Goal: Task Accomplishment & Management: Complete application form

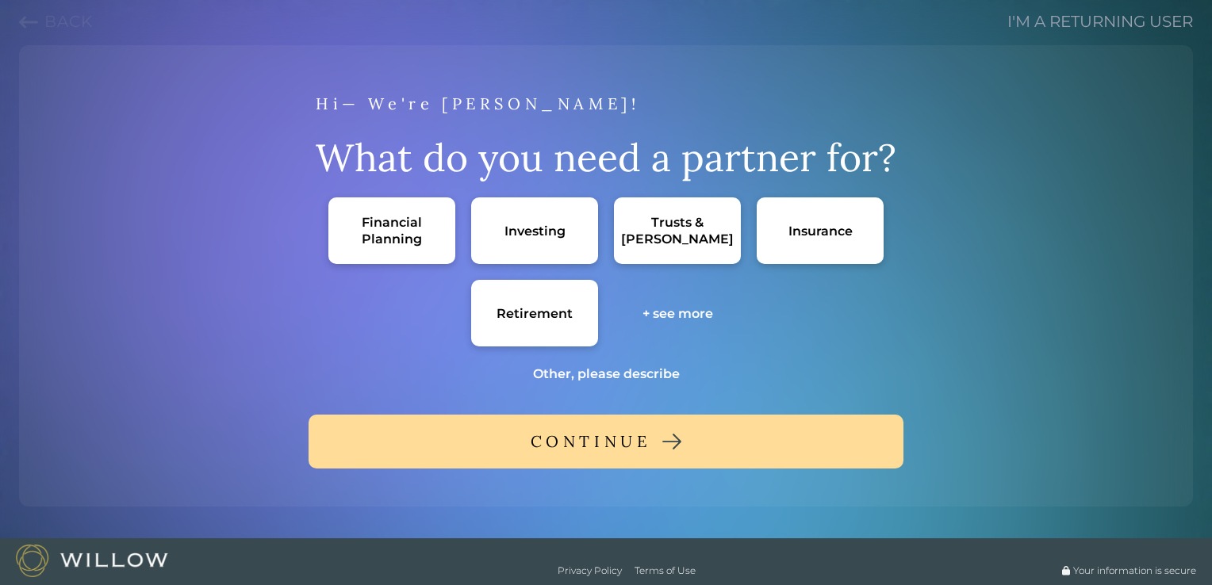
scroll to position [51, 0]
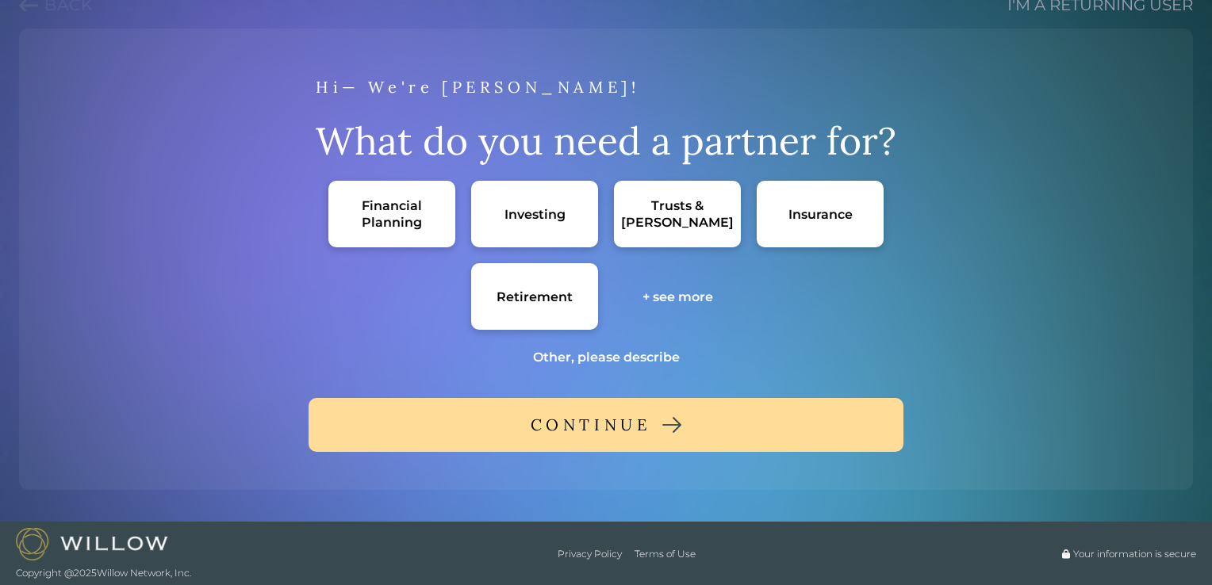
click at [98, 536] on img at bounding box center [92, 544] width 152 height 33
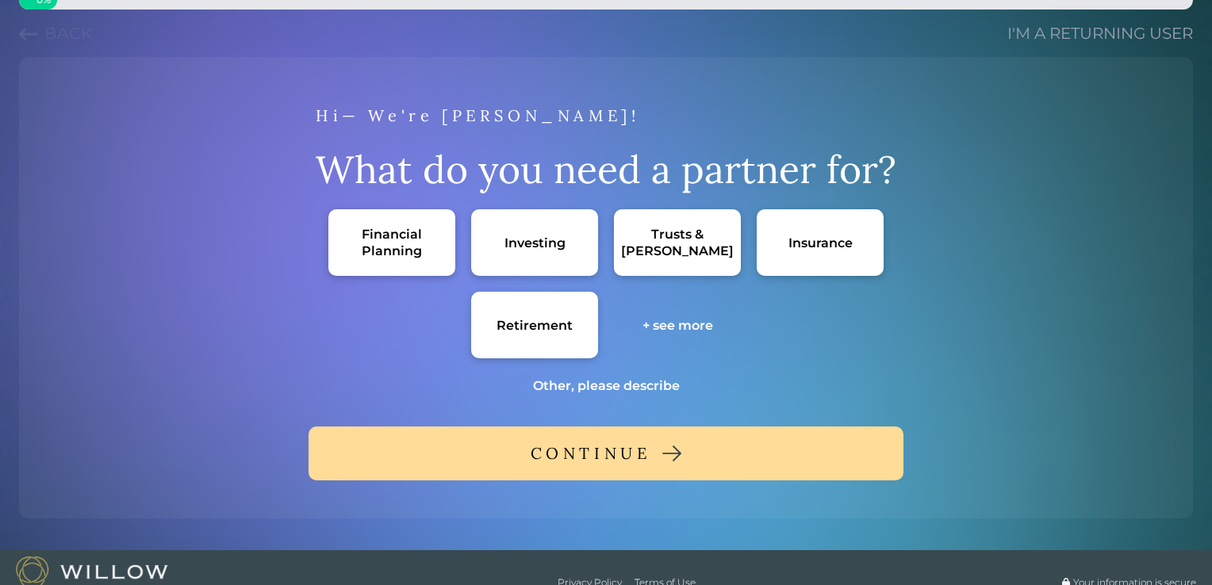
scroll to position [0, 0]
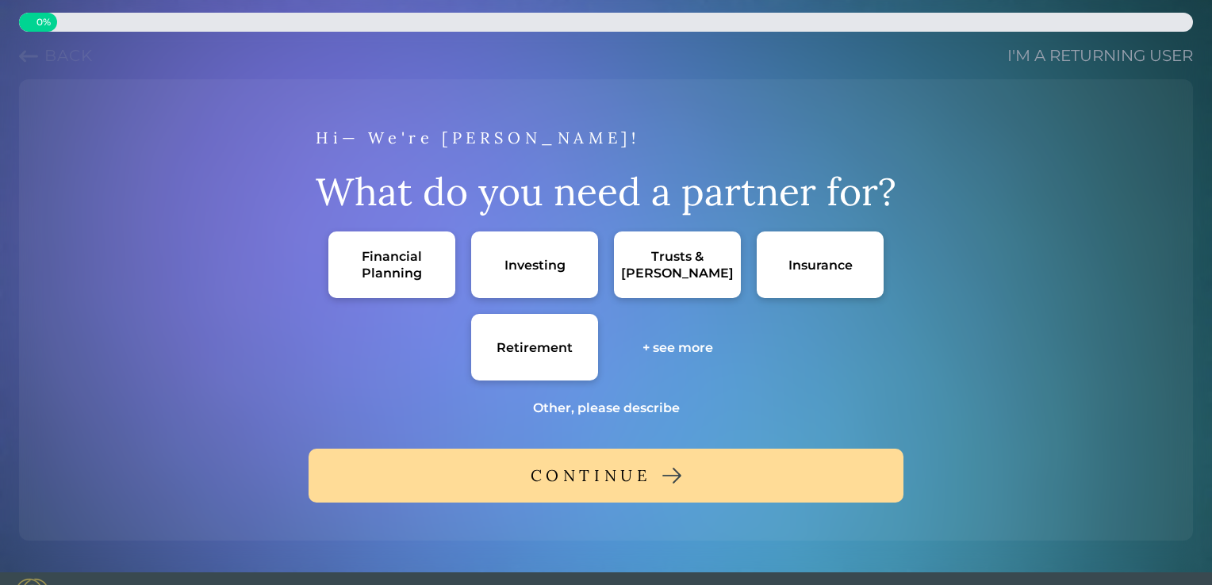
click at [682, 339] on div "+ see more" at bounding box center [677, 347] width 71 height 17
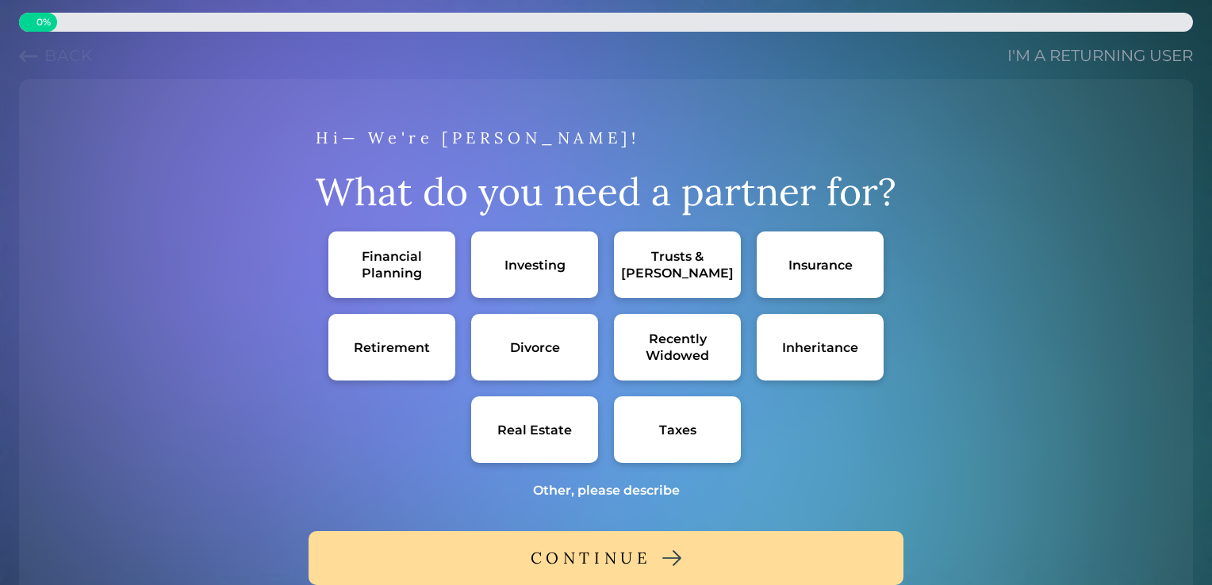
click at [359, 251] on div "Financial Planning" at bounding box center [391, 264] width 95 height 33
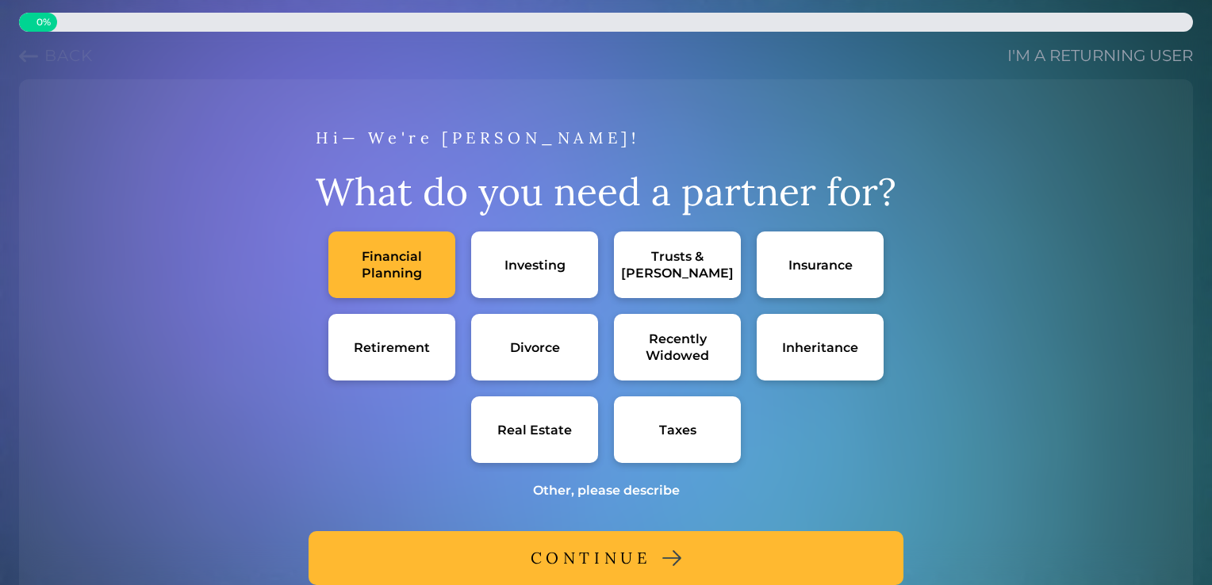
click at [662, 270] on div "Trusts & [PERSON_NAME]" at bounding box center [677, 264] width 113 height 33
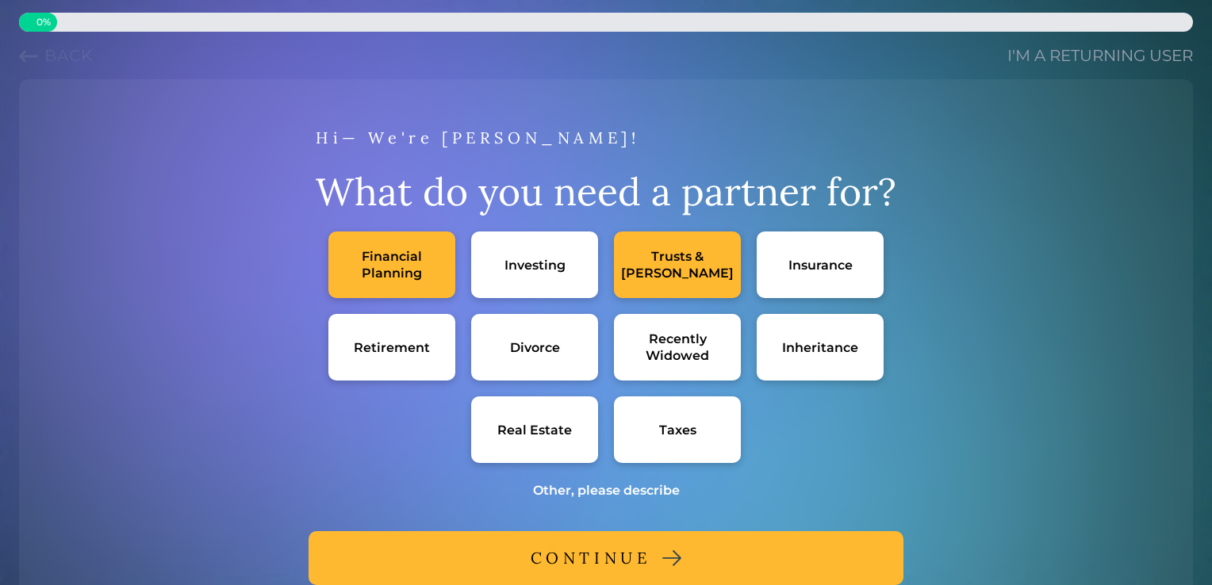
click at [819, 252] on div "Insurance" at bounding box center [820, 265] width 127 height 67
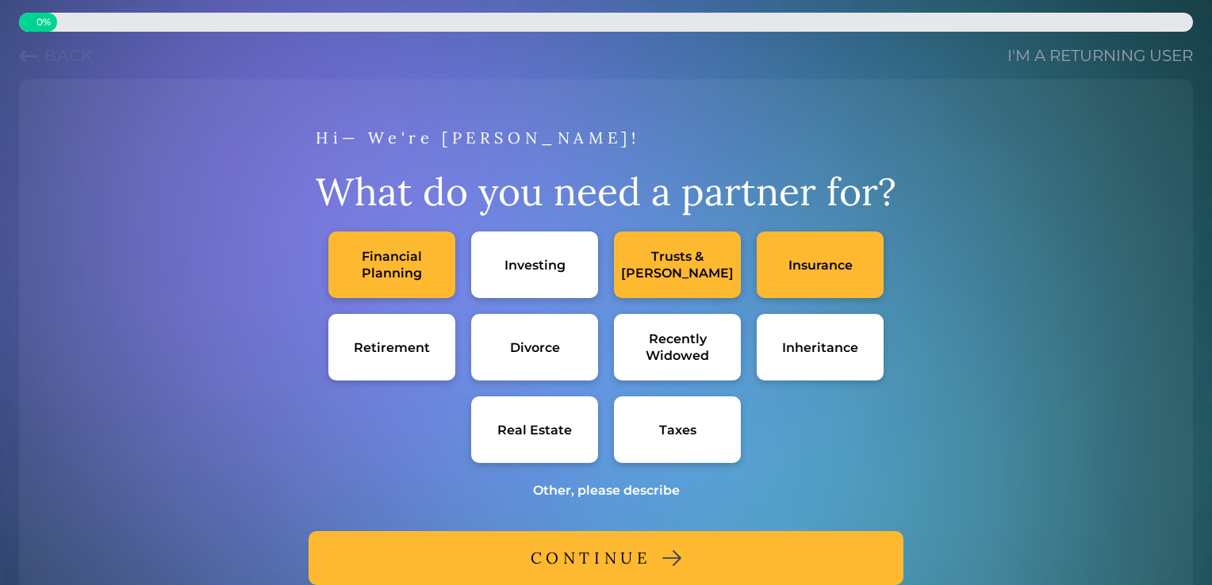
click at [381, 345] on div "Retirement" at bounding box center [392, 347] width 76 height 17
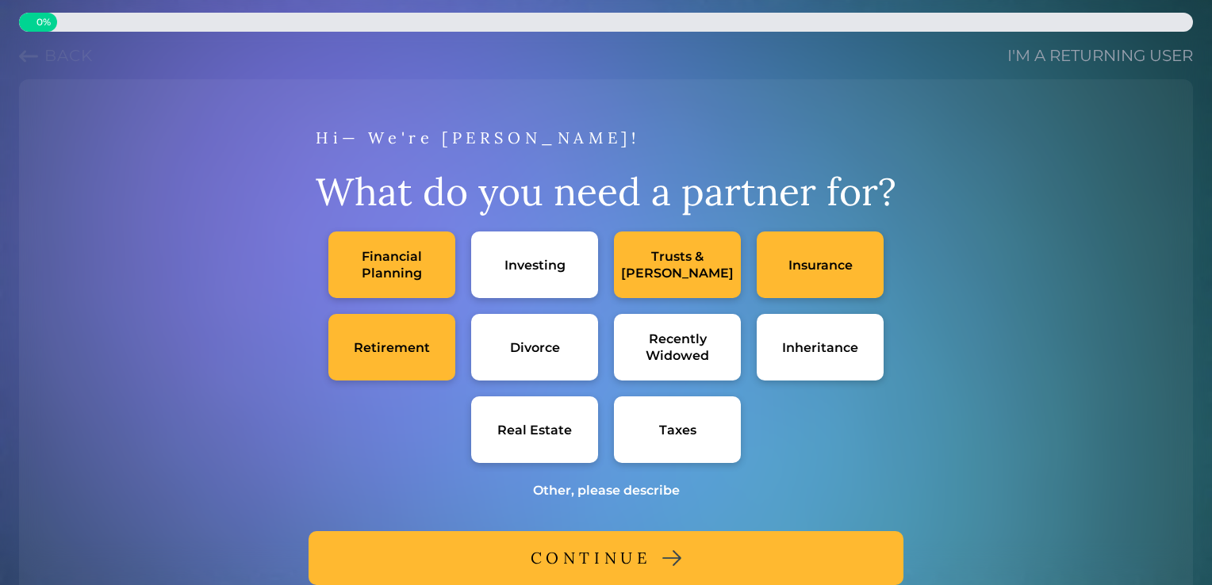
scroll to position [133, 0]
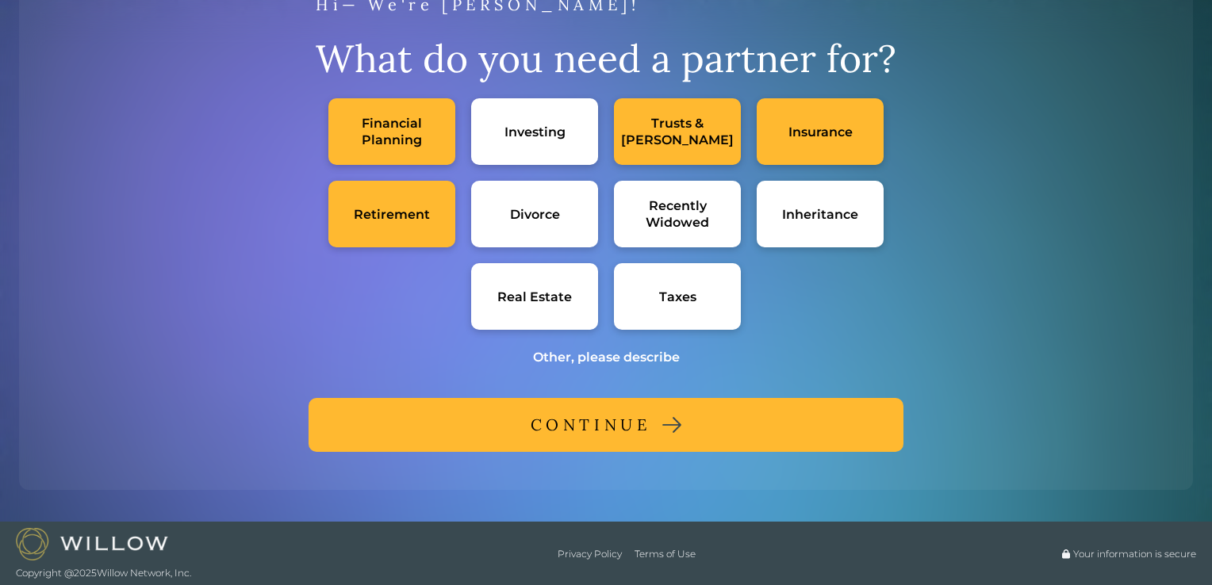
click at [587, 416] on div "CONTINUE" at bounding box center [591, 425] width 121 height 29
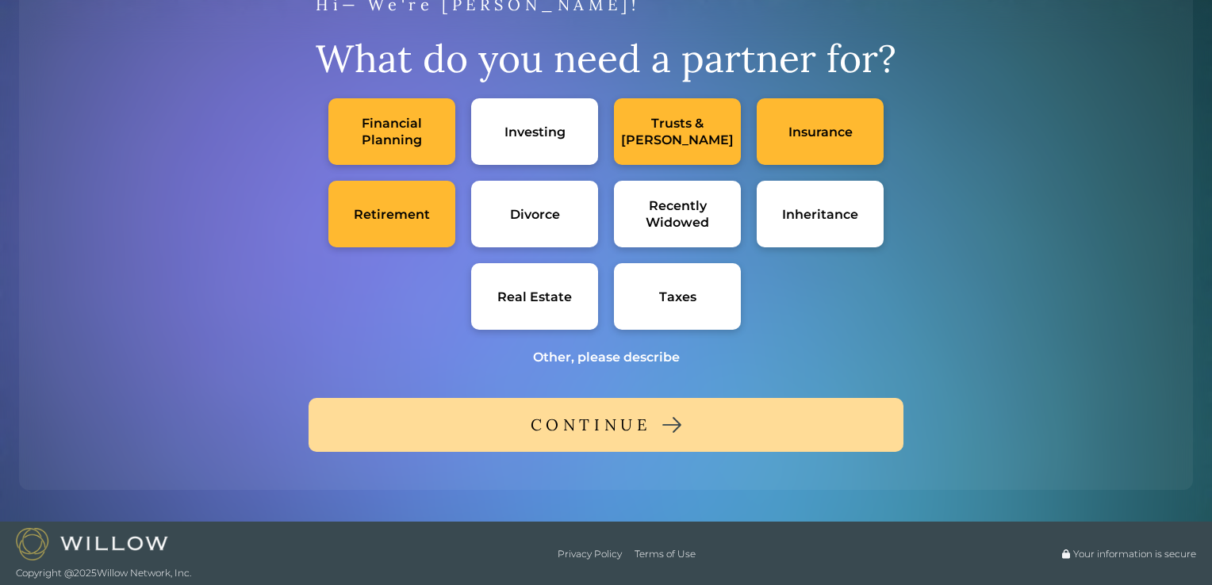
scroll to position [0, 0]
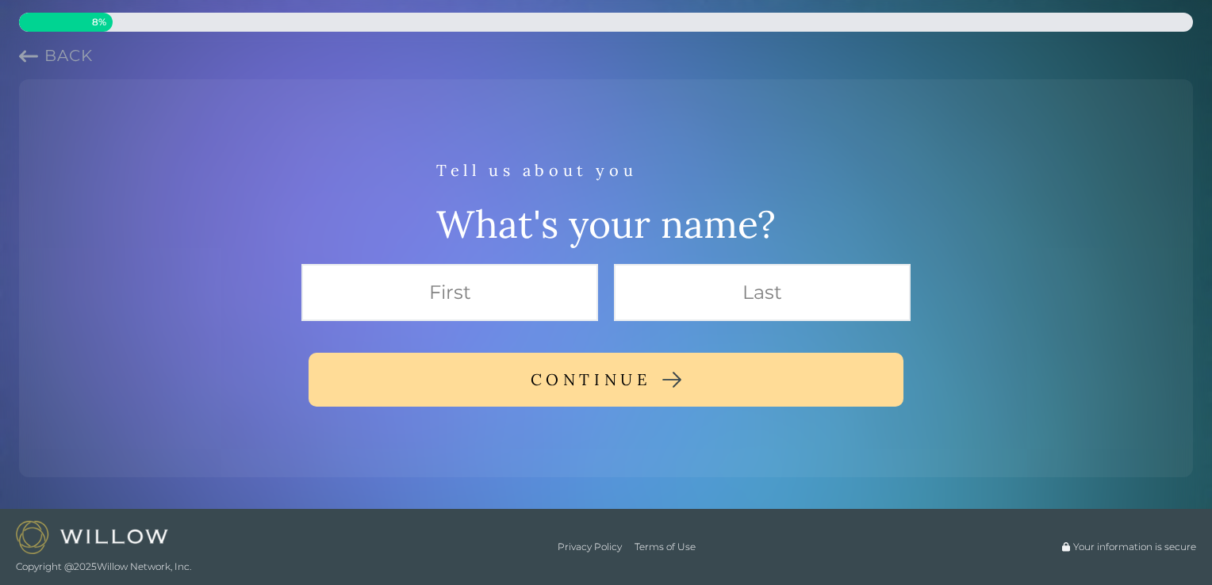
click at [51, 63] on span "Back" at bounding box center [68, 55] width 48 height 19
